Goal: Task Accomplishment & Management: Manage account settings

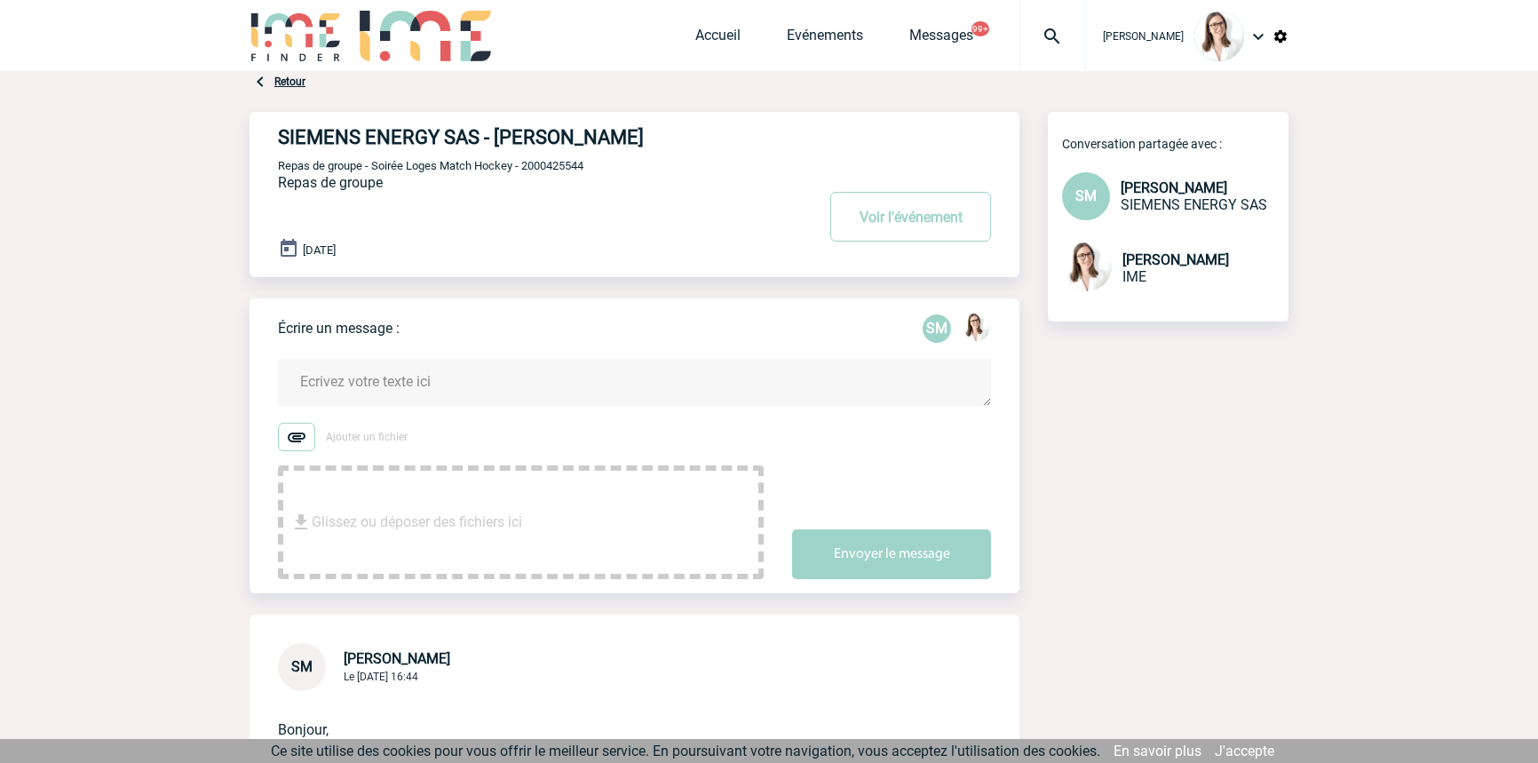
scroll to position [377, 0]
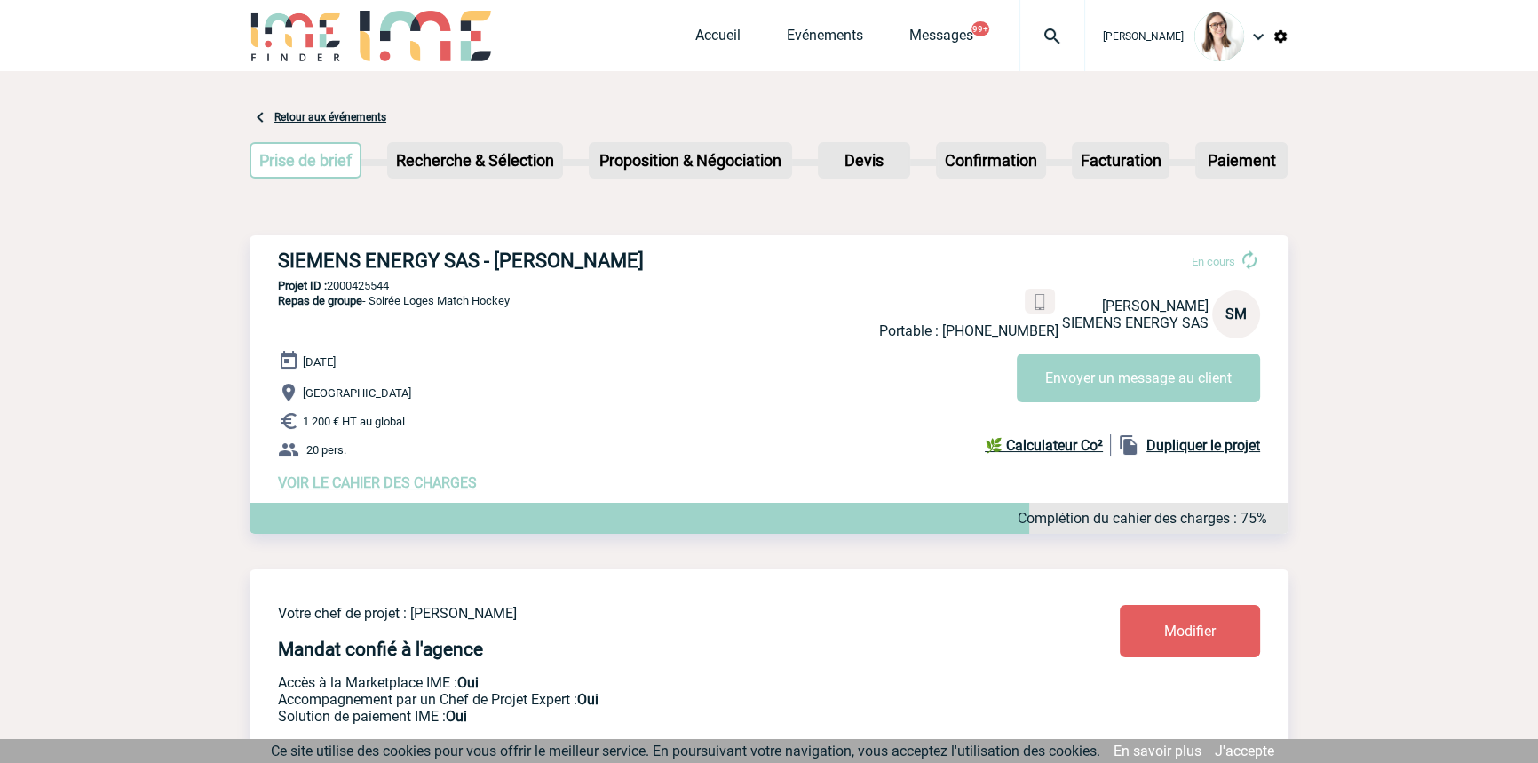
click at [1030, 42] on img at bounding box center [1052, 36] width 64 height 21
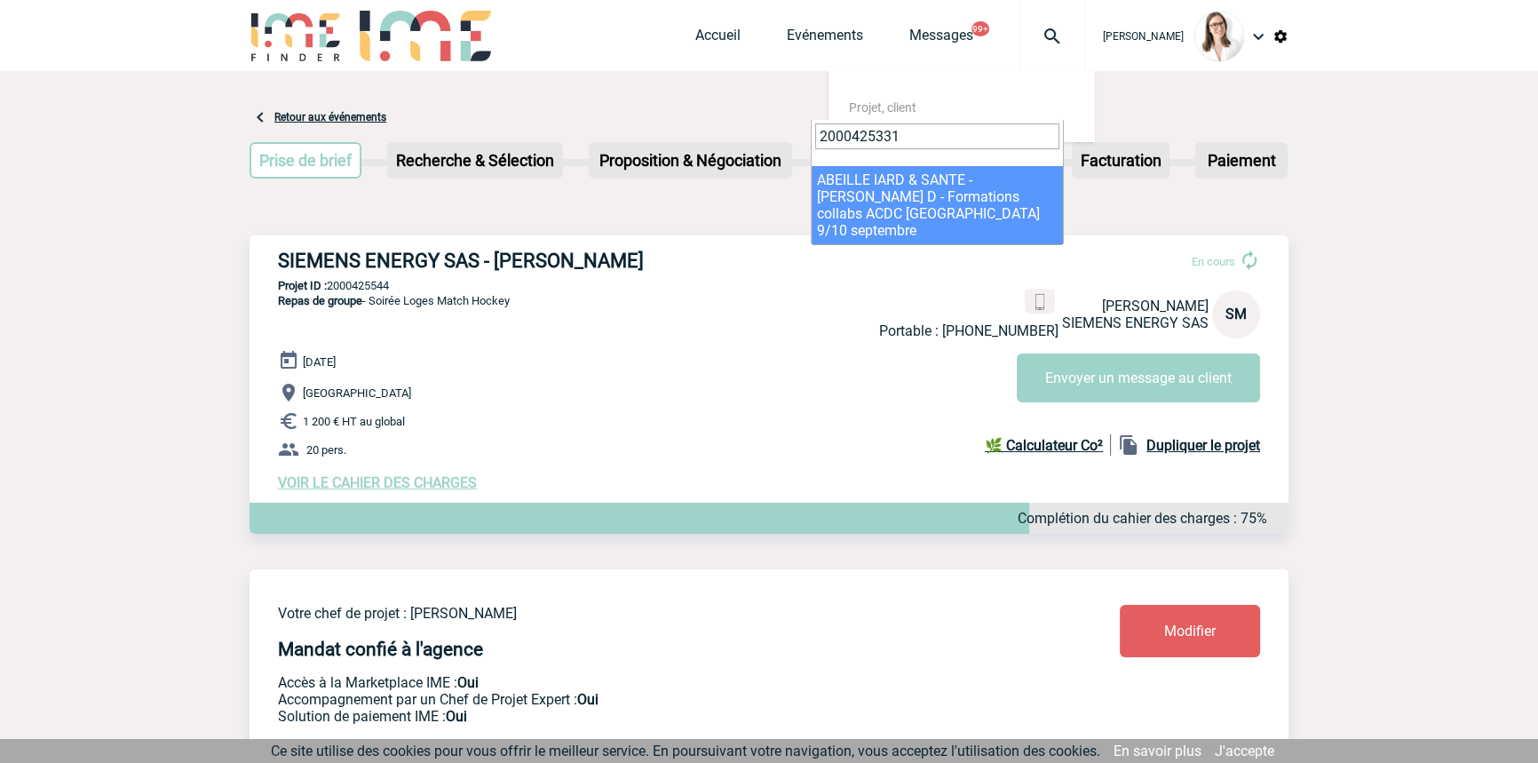
type input "2000425331"
select select "24832"
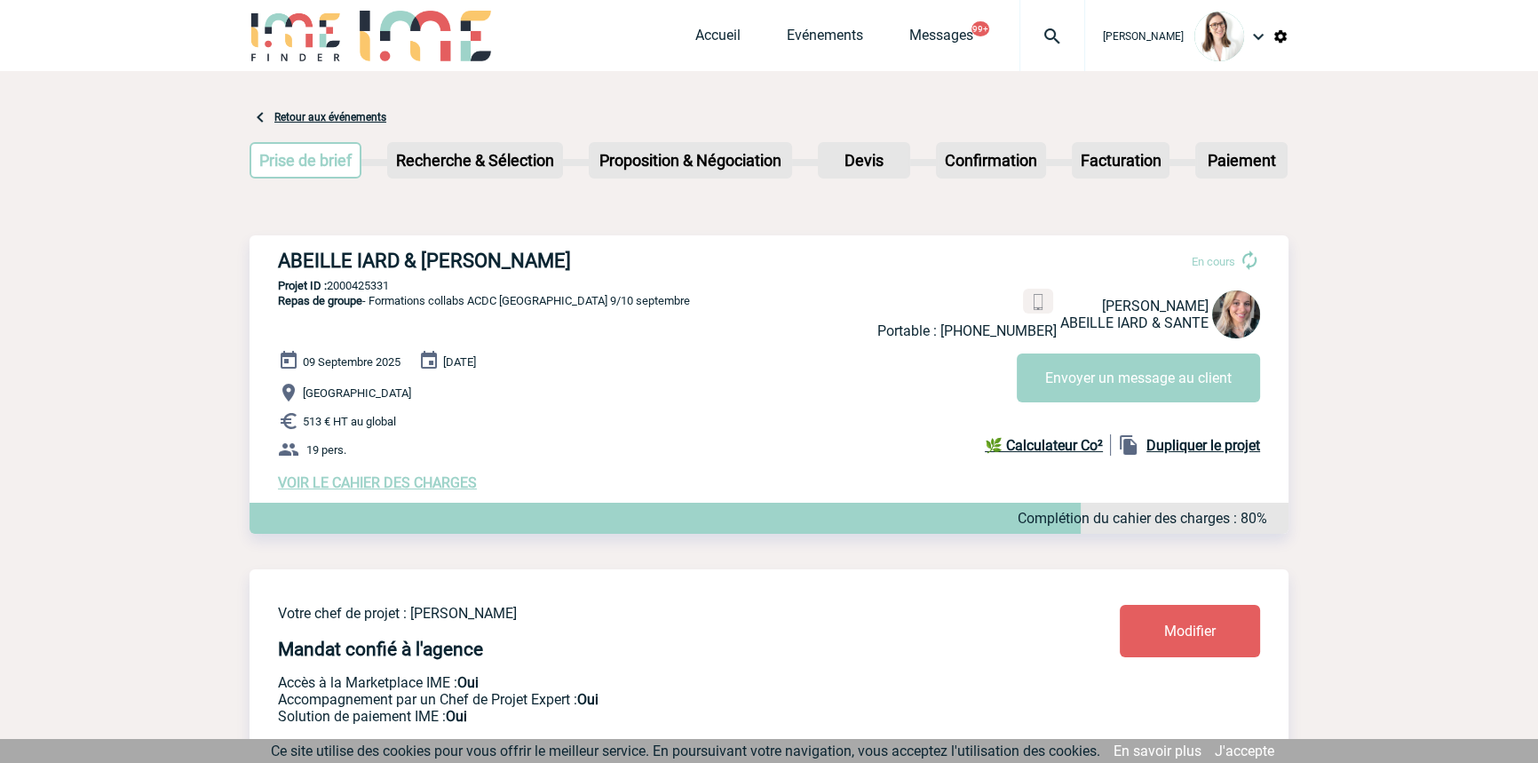
click at [1020, 39] on img at bounding box center [1052, 36] width 64 height 21
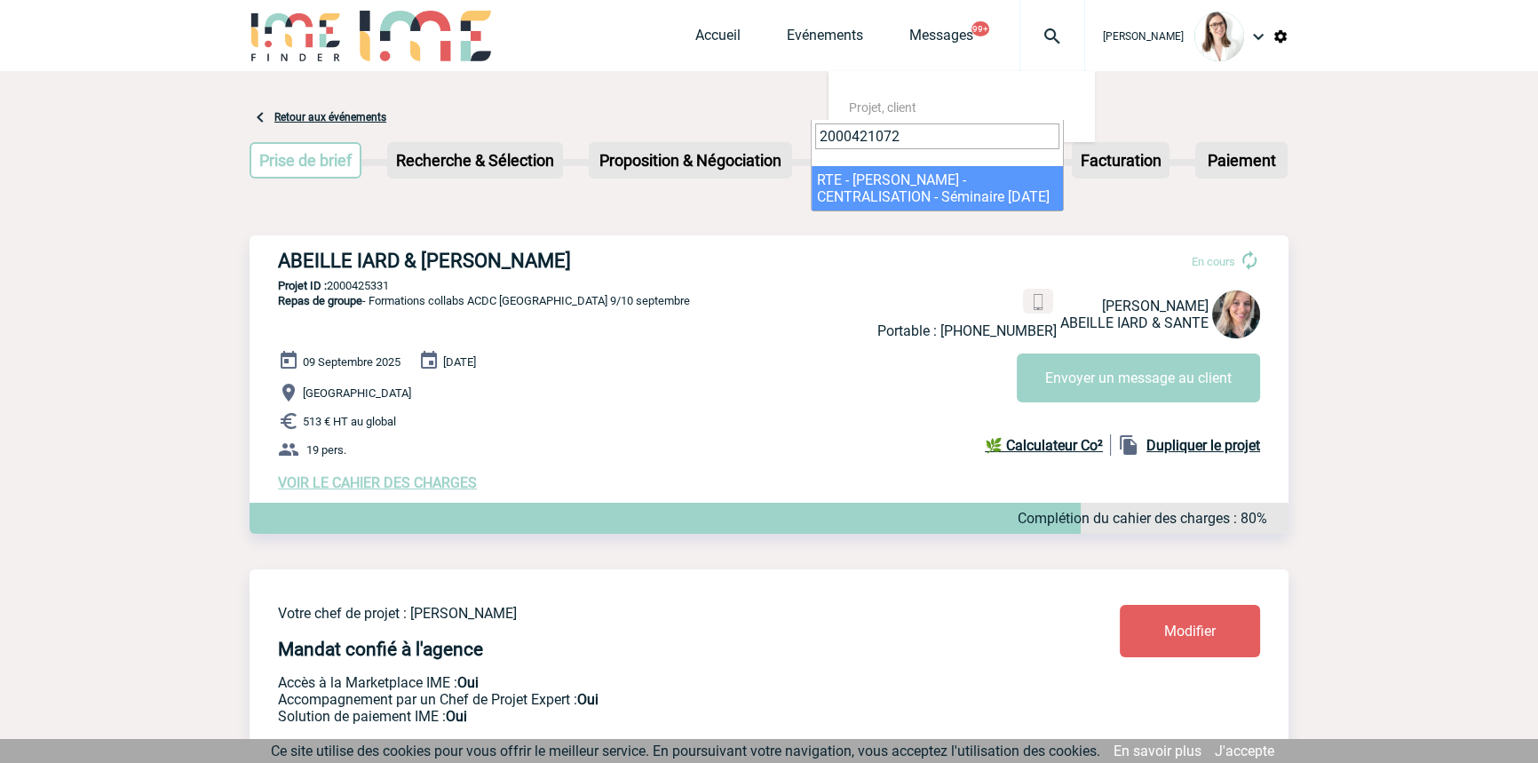
type input "2000421072"
select select "20573"
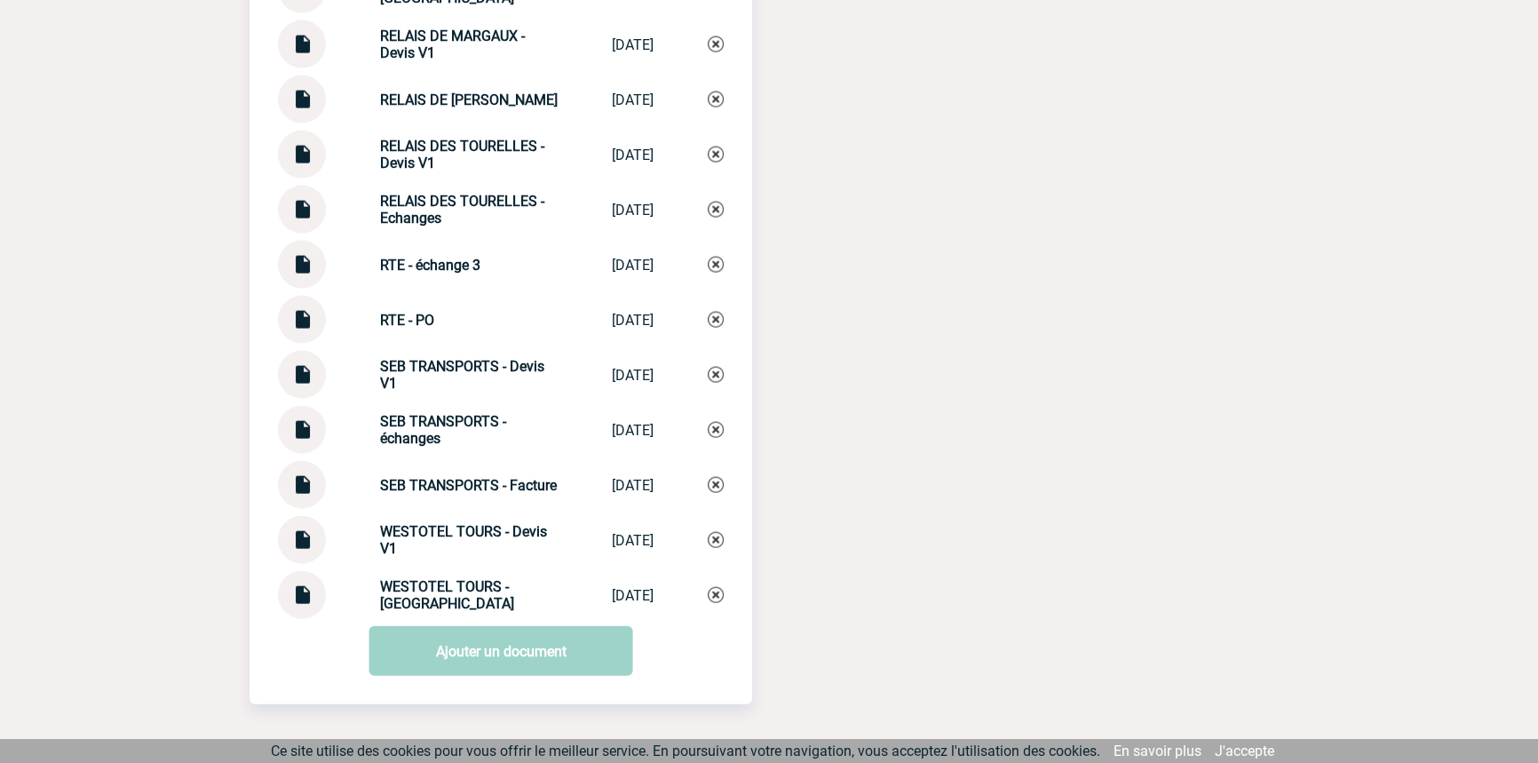
scroll to position [4982, 0]
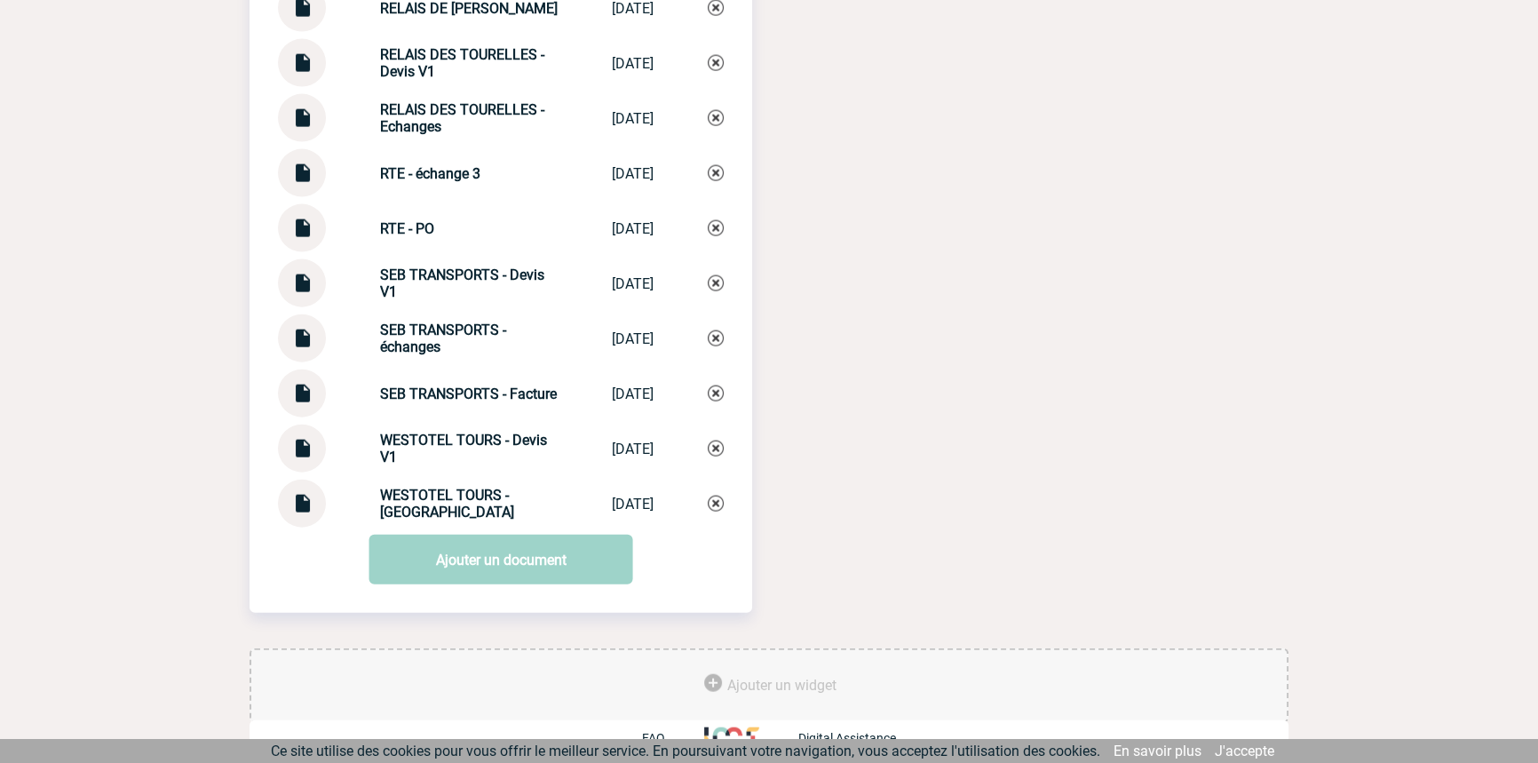
click at [296, 329] on img at bounding box center [301, 331] width 23 height 35
click at [485, 321] on strong "SEB TRANSPORTS - échanges" at bounding box center [443, 338] width 126 height 34
click at [484, 321] on strong "SEB TRANSPORTS - échanges" at bounding box center [443, 338] width 126 height 34
copy div "SEB TRANSPORTS - échanges SEB TRANSPORTS ..."
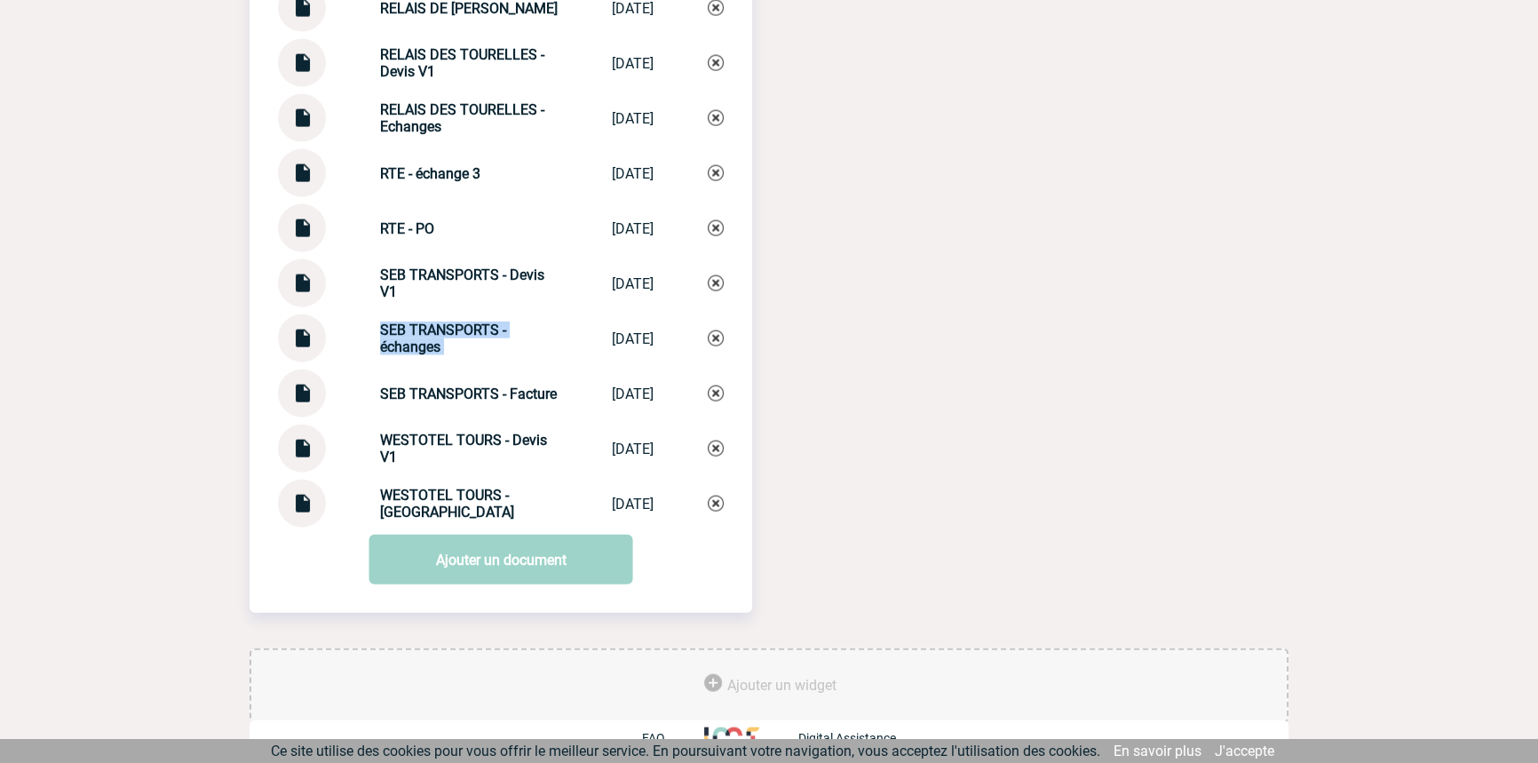
click at [718, 330] on img at bounding box center [716, 338] width 16 height 16
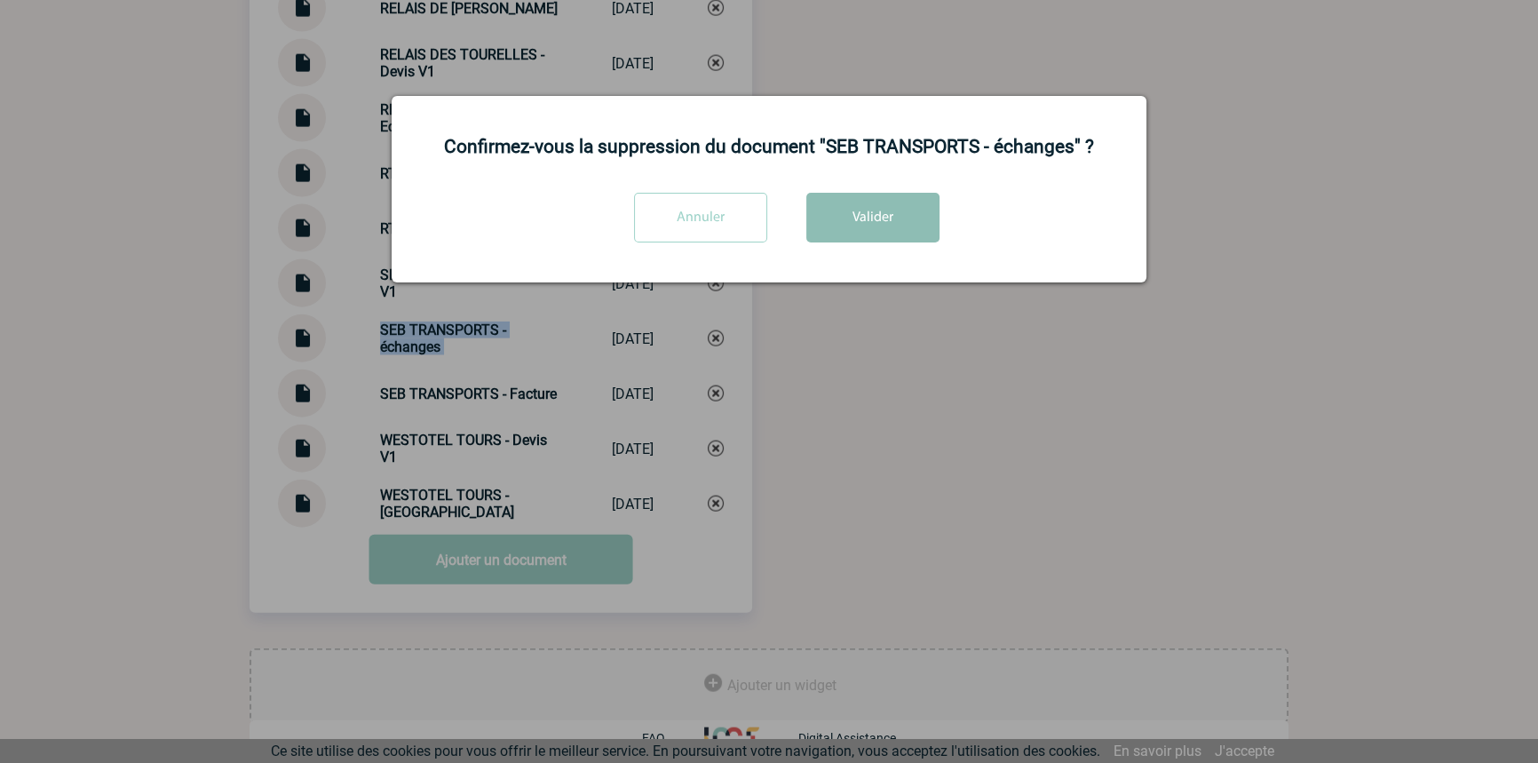
click at [824, 233] on button "Valider" at bounding box center [872, 218] width 133 height 50
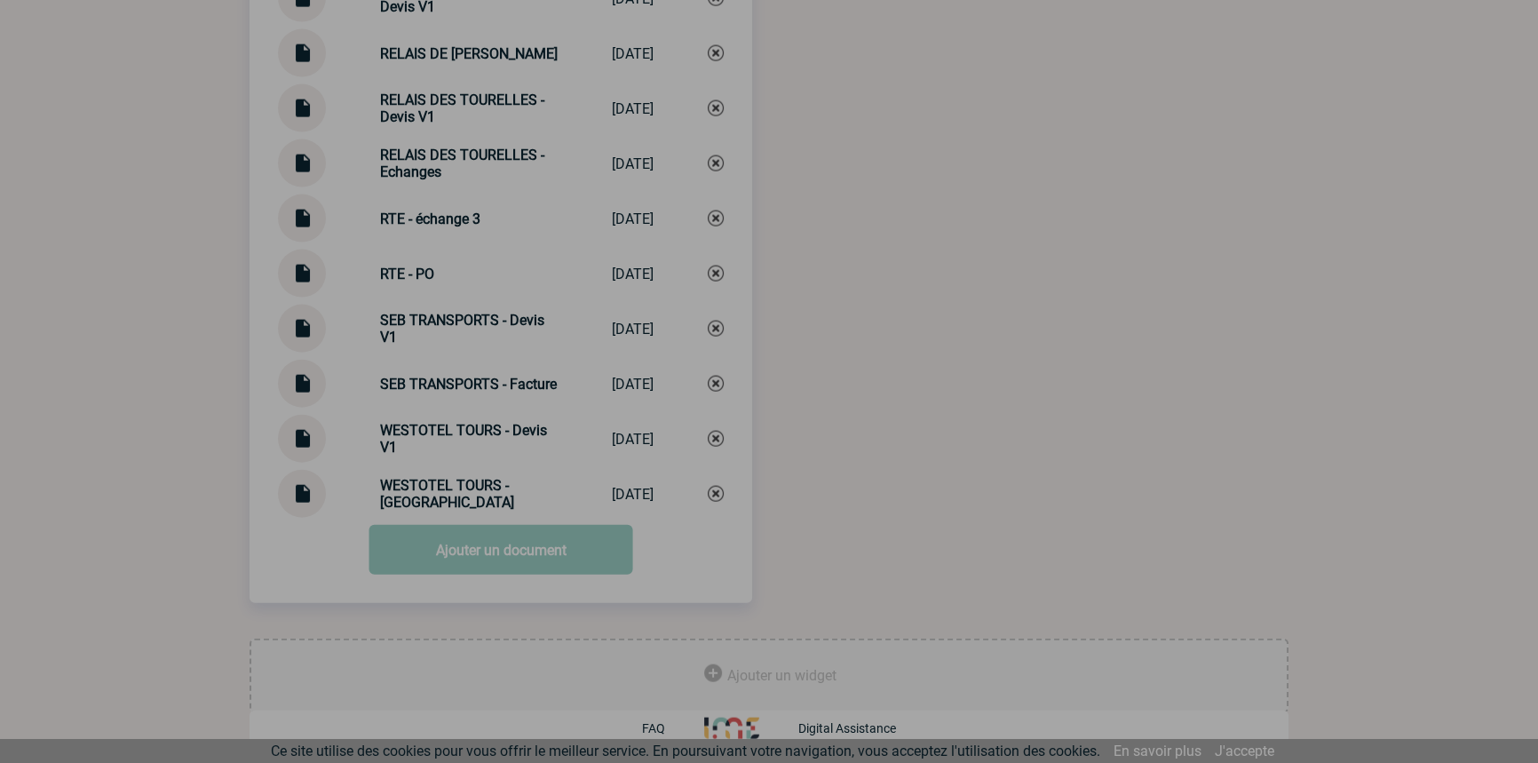
scroll to position [4927, 0]
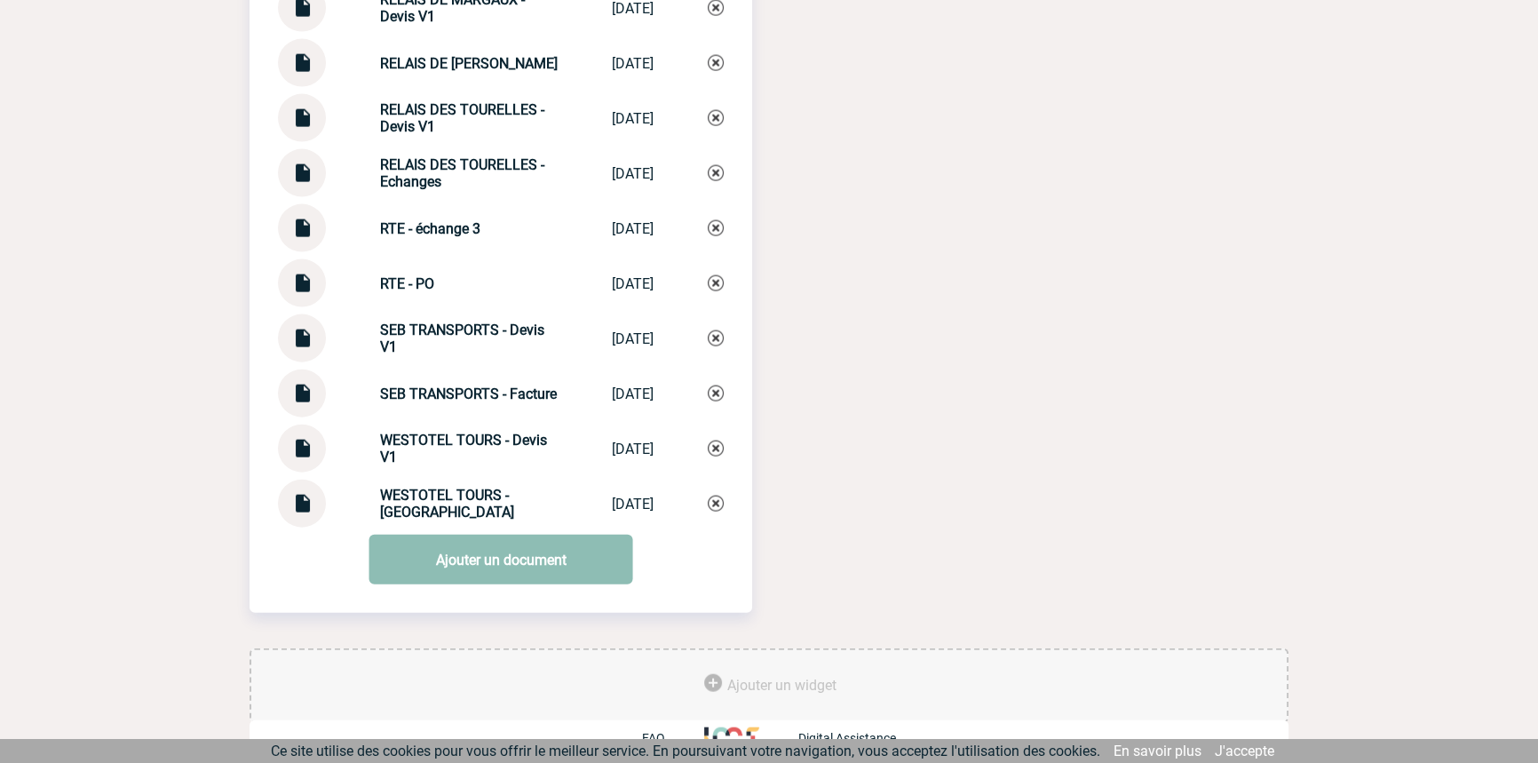
click at [485, 556] on link "Ajouter un document" at bounding box center [501, 560] width 264 height 50
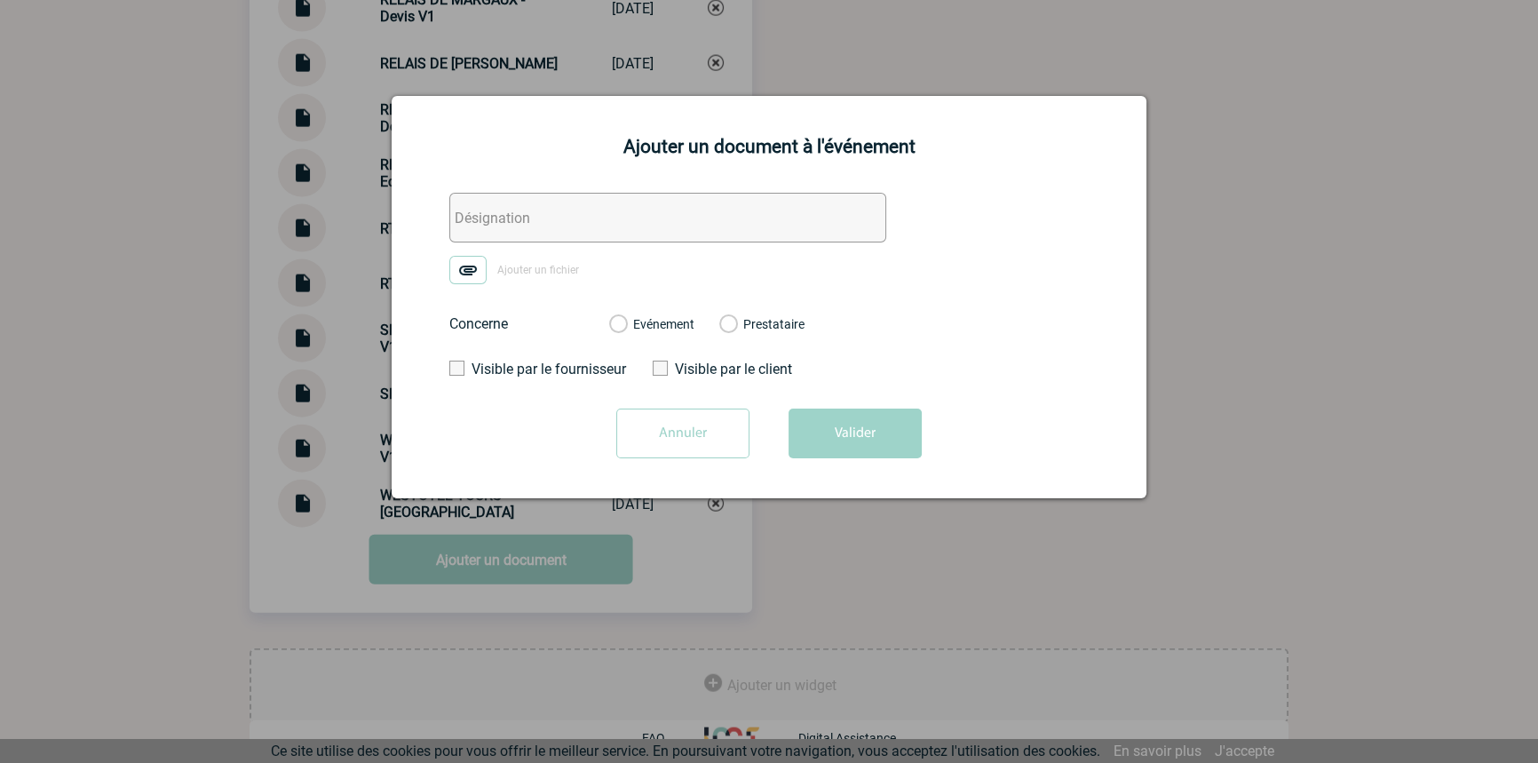
click at [511, 232] on input "text" at bounding box center [667, 218] width 437 height 50
paste input "SEB TRANSPORTS - échanges"
type input "SEB TRANSPORTS - échanges"
click at [472, 271] on img at bounding box center [467, 270] width 37 height 28
click at [0, 0] on input "Ajouter un fichier" at bounding box center [0, 0] width 0 height 0
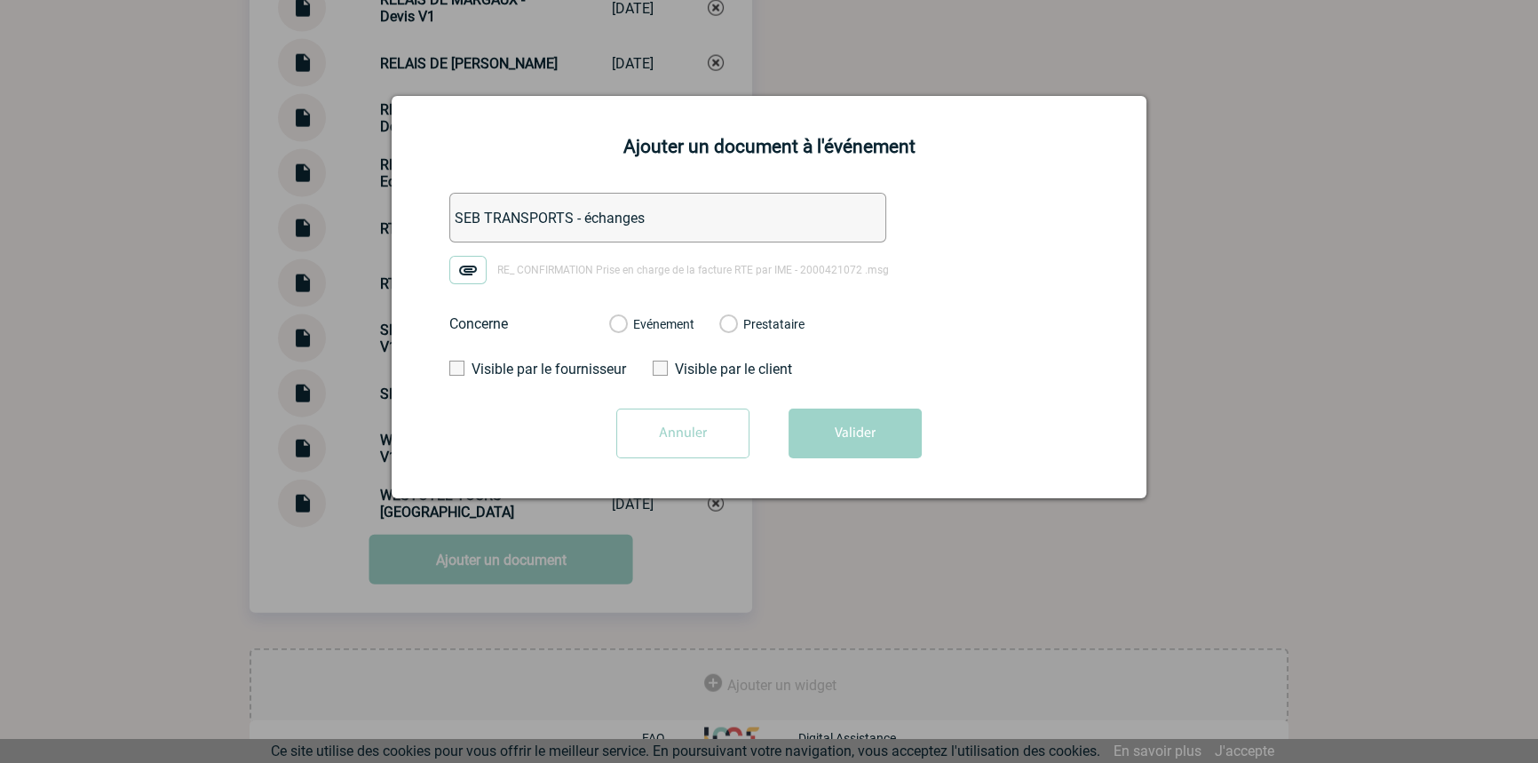
click at [626, 325] on label "Evénement" at bounding box center [617, 325] width 17 height 16
click at [0, 0] on input "Evénement" at bounding box center [0, 0] width 0 height 0
drag, startPoint x: 829, startPoint y: 430, endPoint x: 823, endPoint y: 466, distance: 36.9
click at [827, 428] on button "Valider" at bounding box center [855, 434] width 133 height 50
